Goal: Task Accomplishment & Management: Use online tool/utility

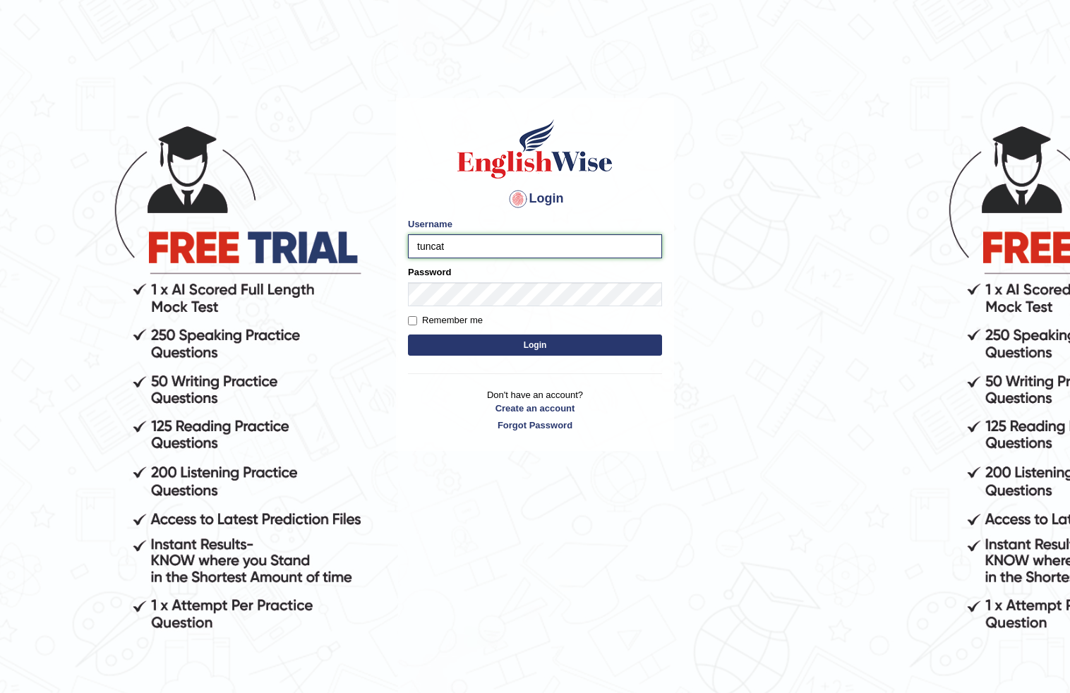
click at [488, 243] on input "tuncat" at bounding box center [535, 246] width 254 height 24
type input "tuncay"
click at [554, 354] on button "Login" at bounding box center [535, 345] width 254 height 21
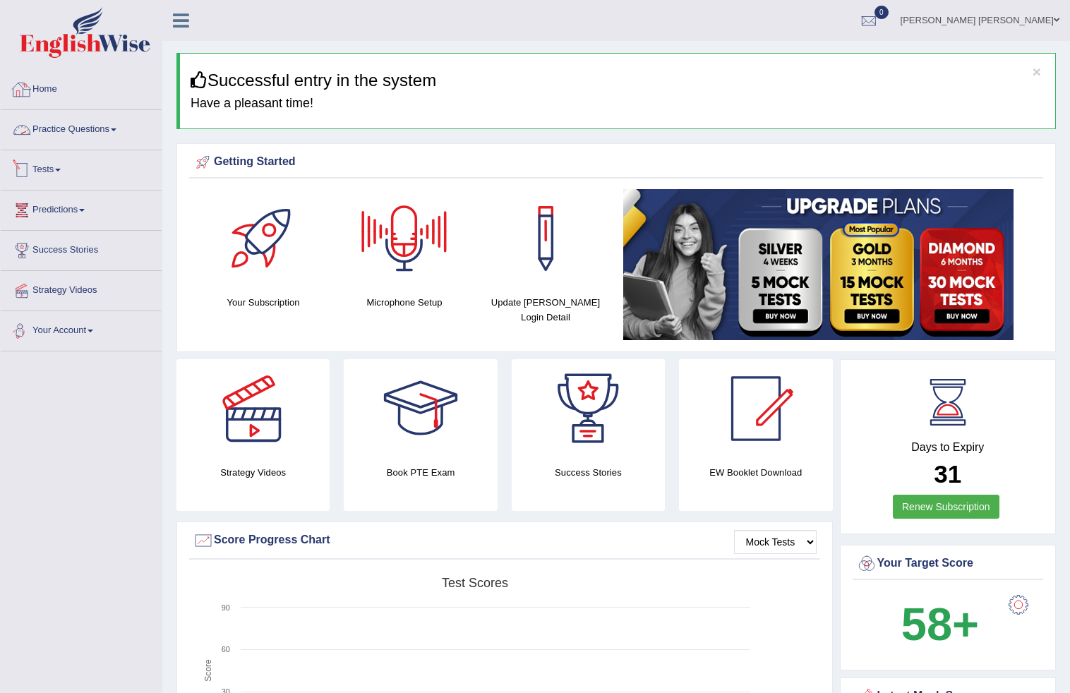
click at [43, 188] on li "Tests Take Practice Sectional Test Take Mock Test History" at bounding box center [81, 170] width 161 height 40
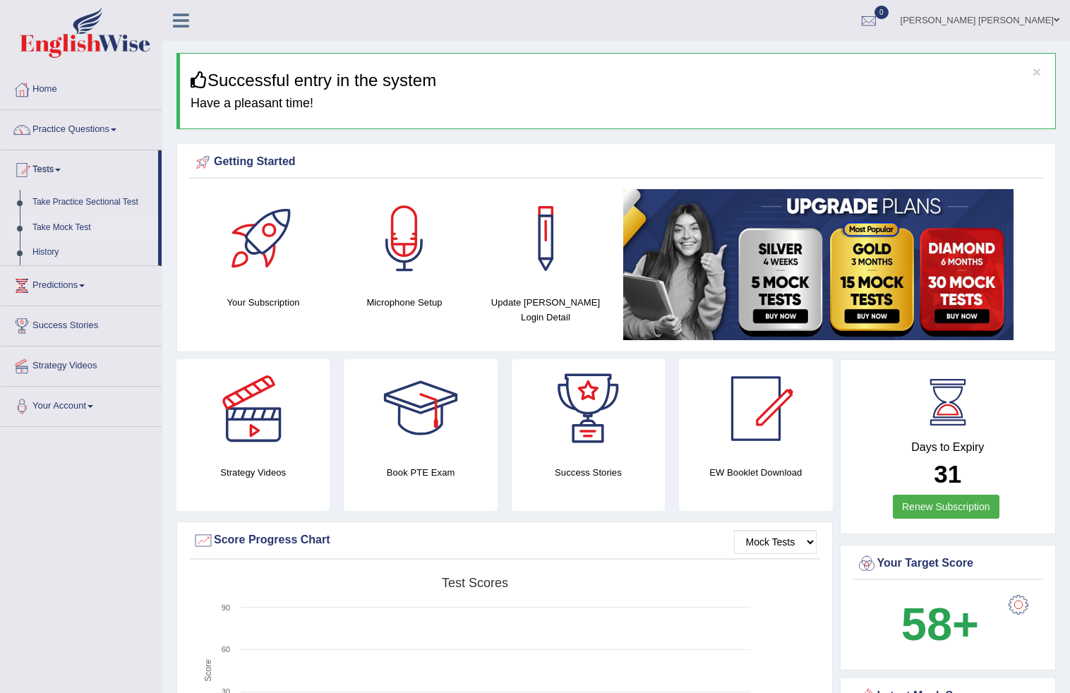
click at [72, 222] on link "Take Mock Test" at bounding box center [92, 227] width 132 height 25
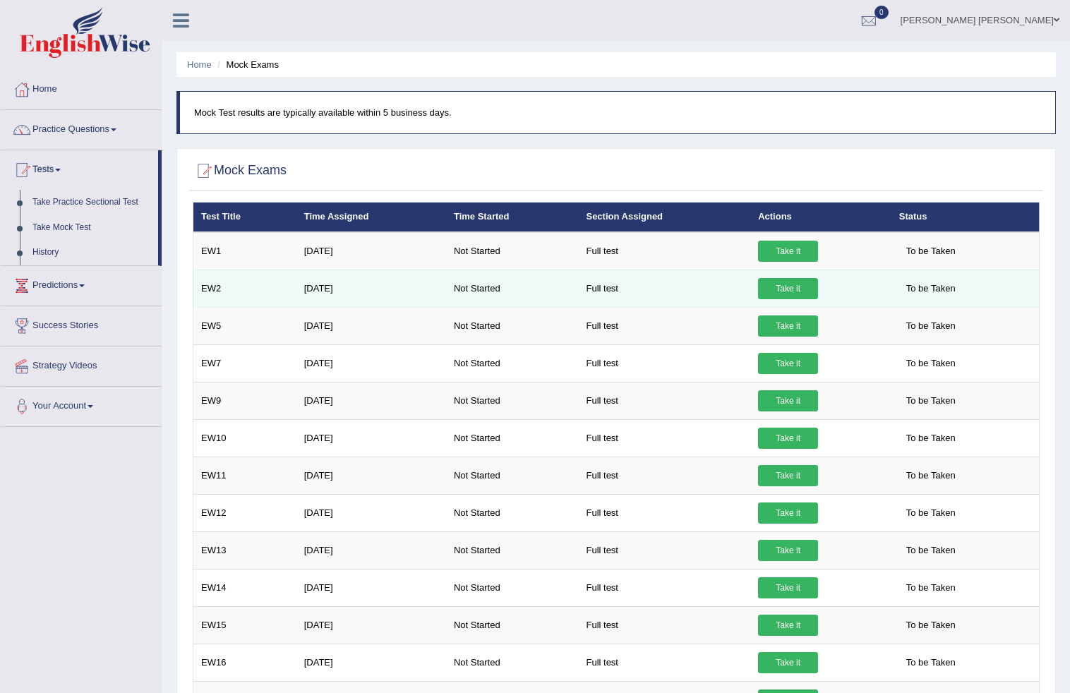
click at [794, 286] on link "Take it" at bounding box center [788, 288] width 60 height 21
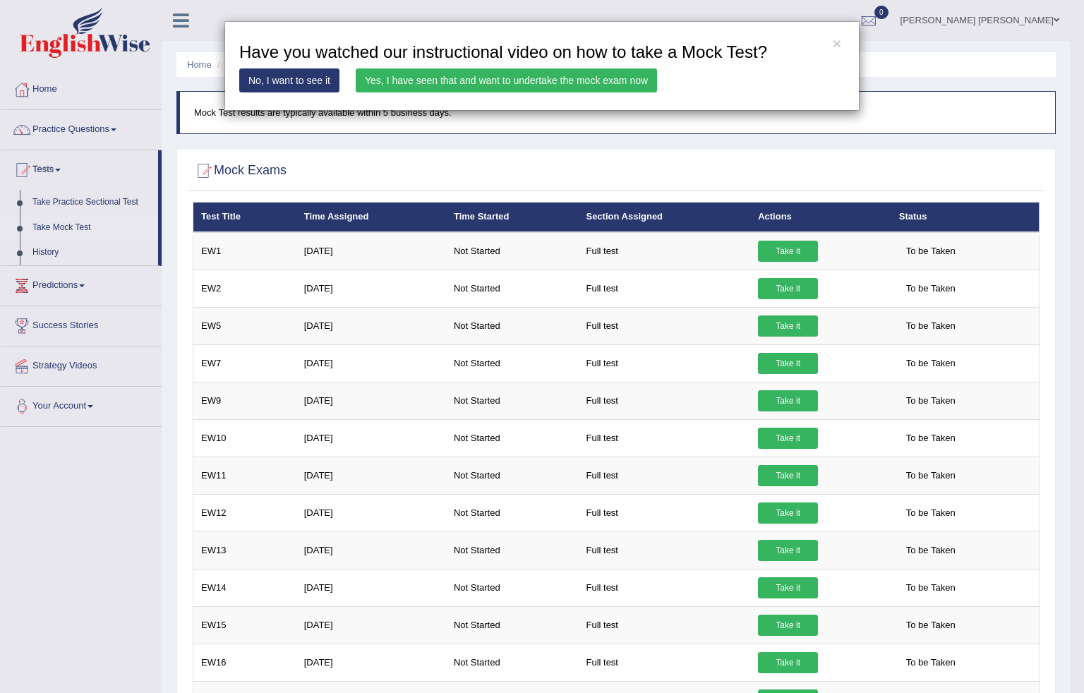
click at [618, 86] on link "Yes, I have seen that and want to undertake the mock exam now" at bounding box center [506, 80] width 301 height 24
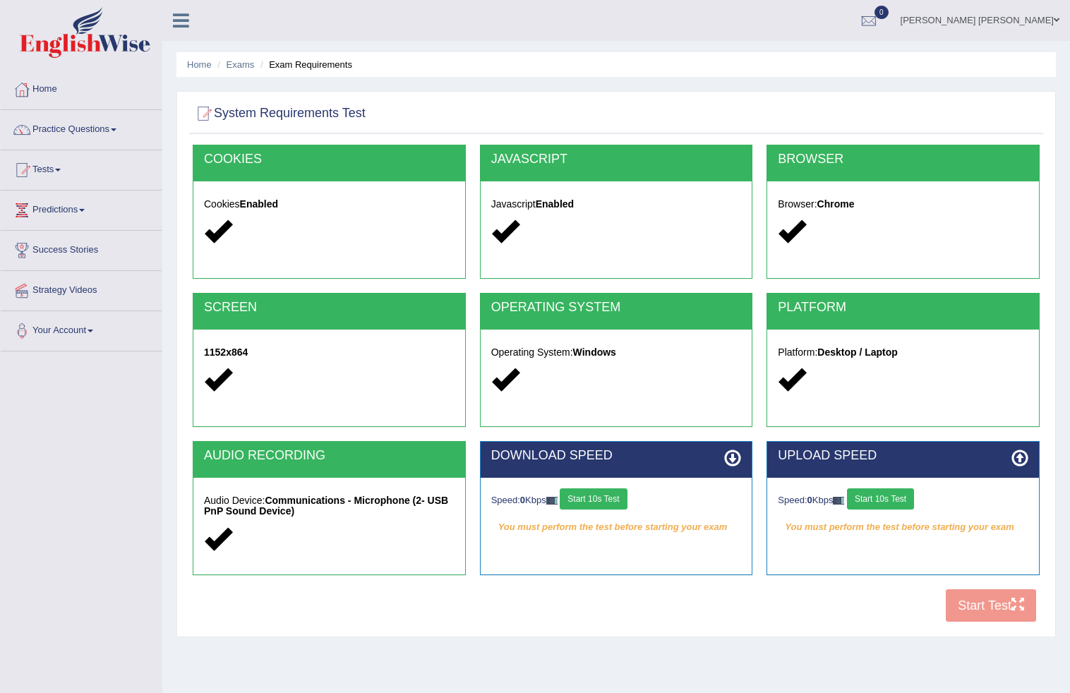
drag, startPoint x: 601, startPoint y: 507, endPoint x: 608, endPoint y: 490, distance: 18.3
click at [605, 503] on button "Start 10s Test" at bounding box center [593, 498] width 67 height 21
click at [891, 494] on button "Start 10s Test" at bounding box center [880, 498] width 67 height 21
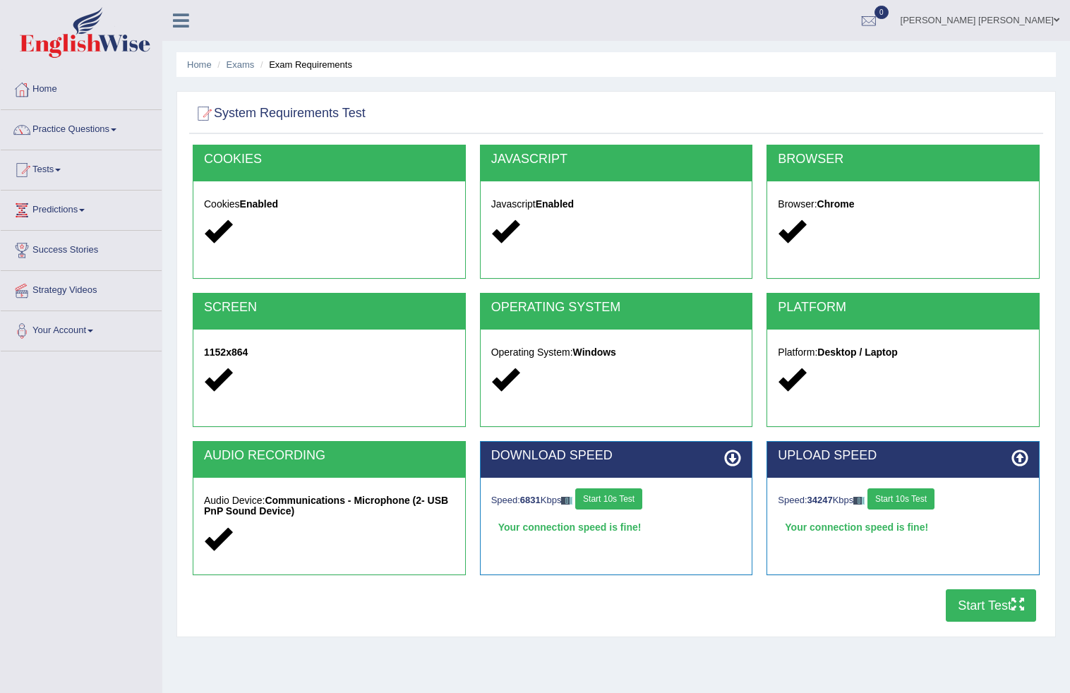
click at [980, 610] on button "Start Test" at bounding box center [991, 605] width 90 height 32
